Goal: Information Seeking & Learning: Learn about a topic

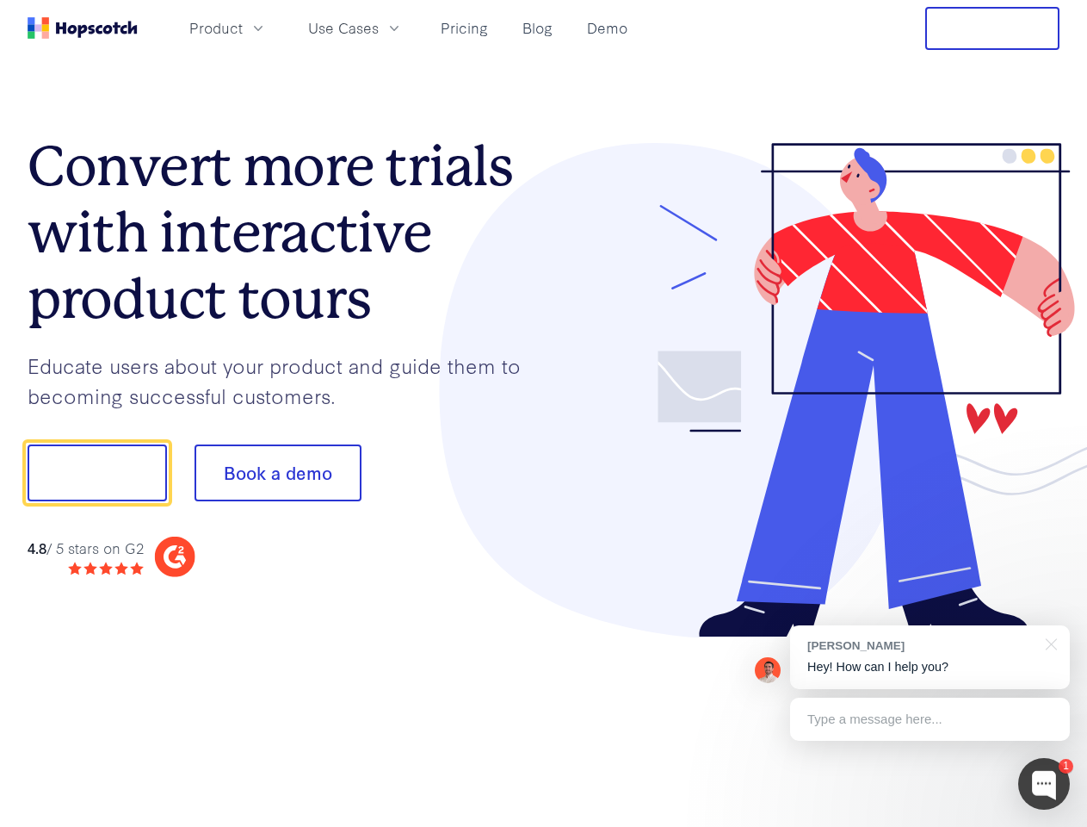
click at [544, 413] on div at bounding box center [802, 390] width 517 height 495
click at [243, 28] on span "Product" at bounding box center [215, 28] width 53 height 22
click at [379, 28] on span "Use Cases" at bounding box center [343, 28] width 71 height 22
click at [993, 28] on button "Free Trial" at bounding box center [993, 28] width 134 height 43
click at [96, 473] on button "Show me!" at bounding box center [97, 472] width 139 height 57
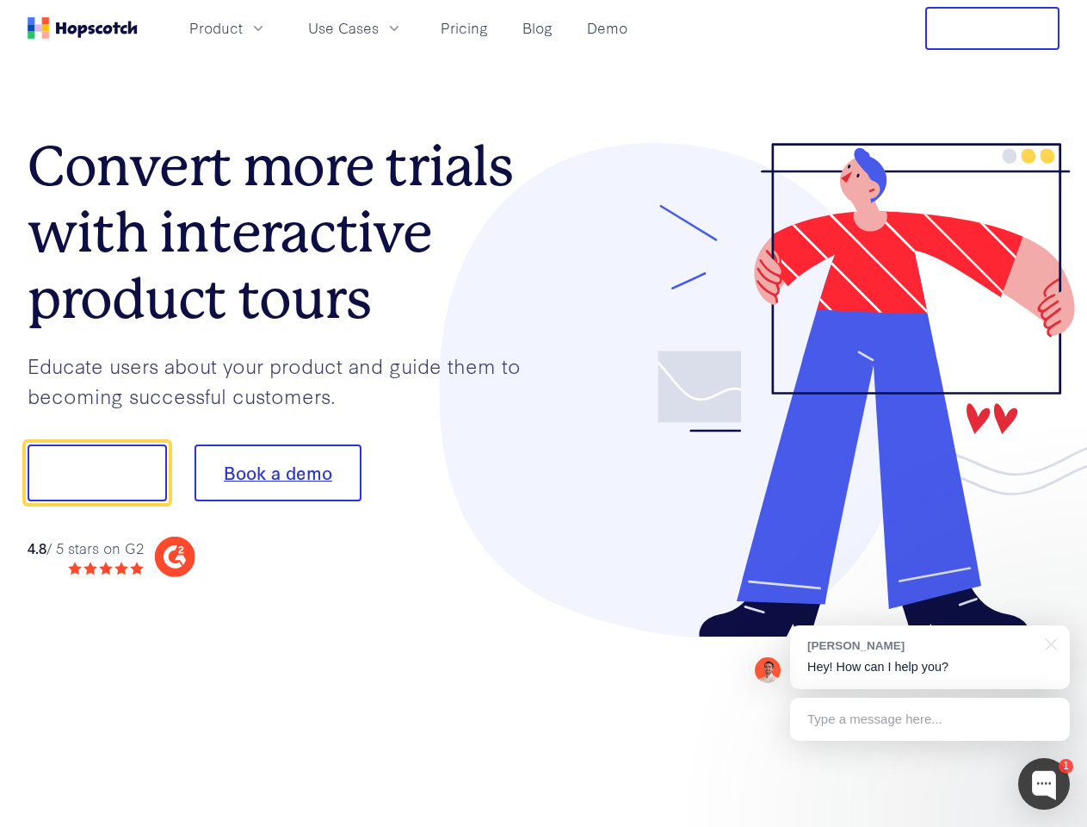
click at [277, 473] on button "Book a demo" at bounding box center [278, 472] width 167 height 57
click at [1044, 784] on div at bounding box center [1045, 784] width 52 height 52
click at [930, 657] on div "[PERSON_NAME] Hey! How can I help you?" at bounding box center [930, 657] width 280 height 64
click at [1049, 642] on div at bounding box center [1048, 642] width 43 height 35
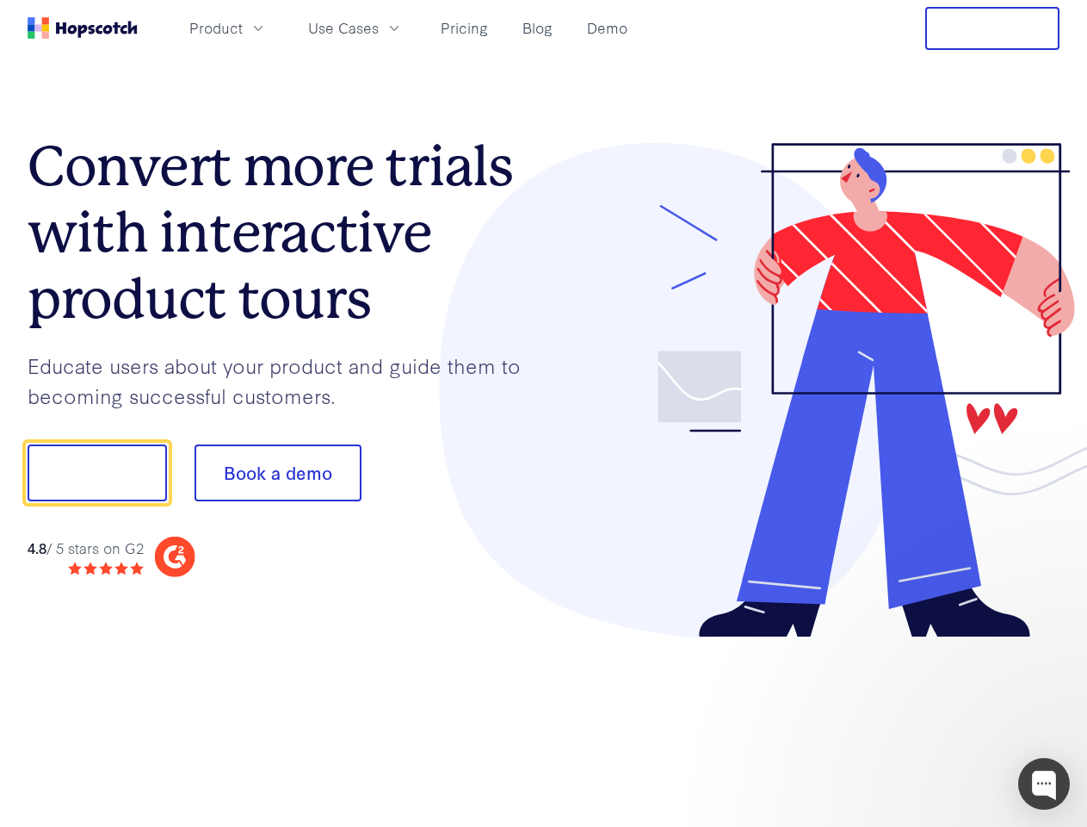
click at [930, 719] on div at bounding box center [908, 586] width 323 height 344
